Goal: Task Accomplishment & Management: Manage account settings

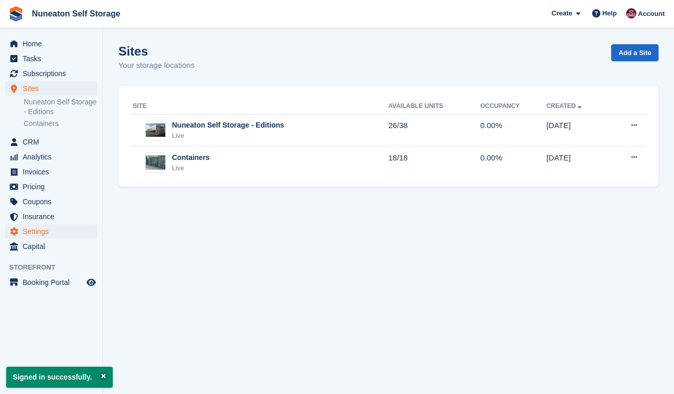
click at [38, 232] on span "Settings" at bounding box center [54, 231] width 62 height 14
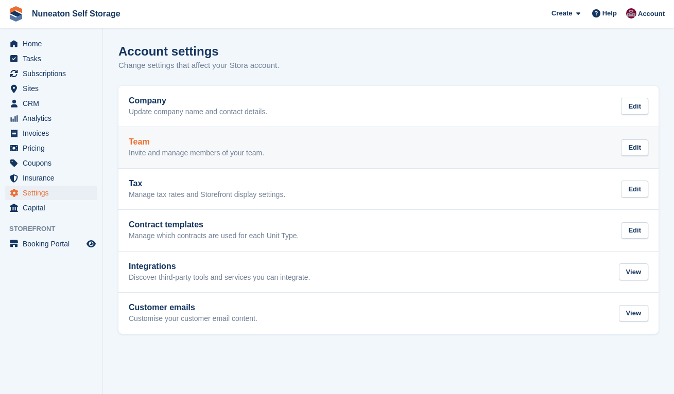
click at [171, 153] on p "Invite and manage members of your team." at bounding box center [196, 153] width 135 height 9
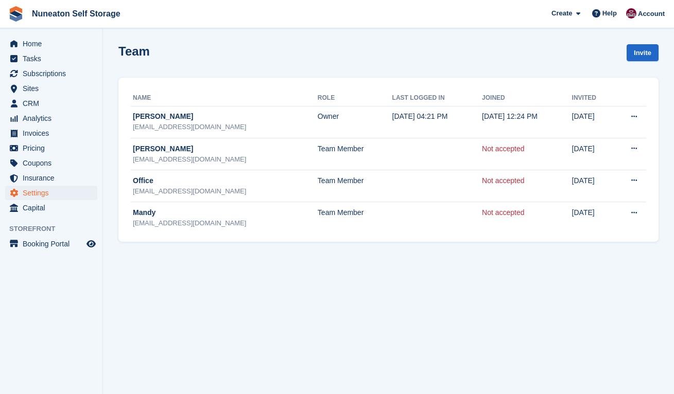
click at [447, 254] on section "Team Invite Name Role Last logged in Joined Invited Chris Palmer chris2@nuneato…" at bounding box center [388, 197] width 571 height 394
click at [559, 257] on section "Team Invite Name Role Last logged in Joined Invited Chris Palmer chris2@nuneato…" at bounding box center [388, 197] width 571 height 394
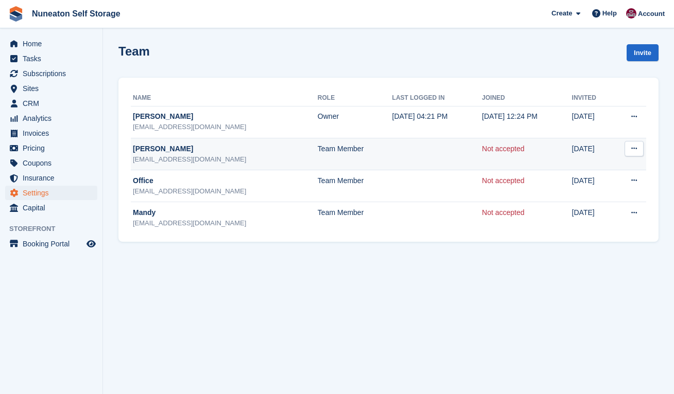
click at [631, 151] on icon at bounding box center [634, 148] width 6 height 7
click at [603, 178] on p "Resend invitation" at bounding box center [594, 181] width 90 height 13
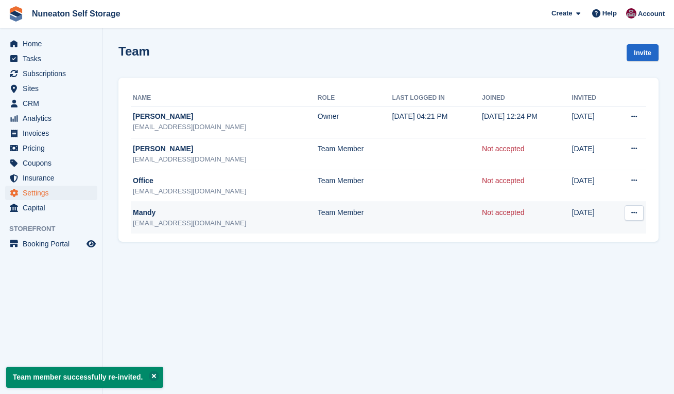
click at [629, 210] on button at bounding box center [633, 212] width 19 height 15
click at [588, 242] on p "Resend invitation" at bounding box center [594, 246] width 90 height 13
